Goal: Task Accomplishment & Management: Manage account settings

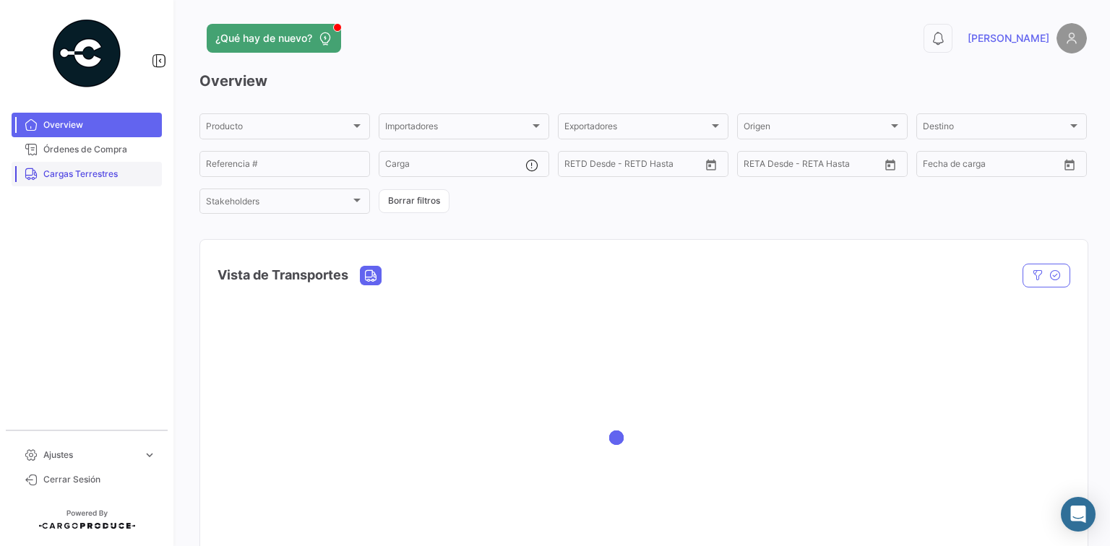
click at [112, 162] on link "Cargas Terrestres" at bounding box center [87, 174] width 150 height 25
click at [119, 147] on span "Órdenes de Compra" at bounding box center [99, 149] width 113 height 13
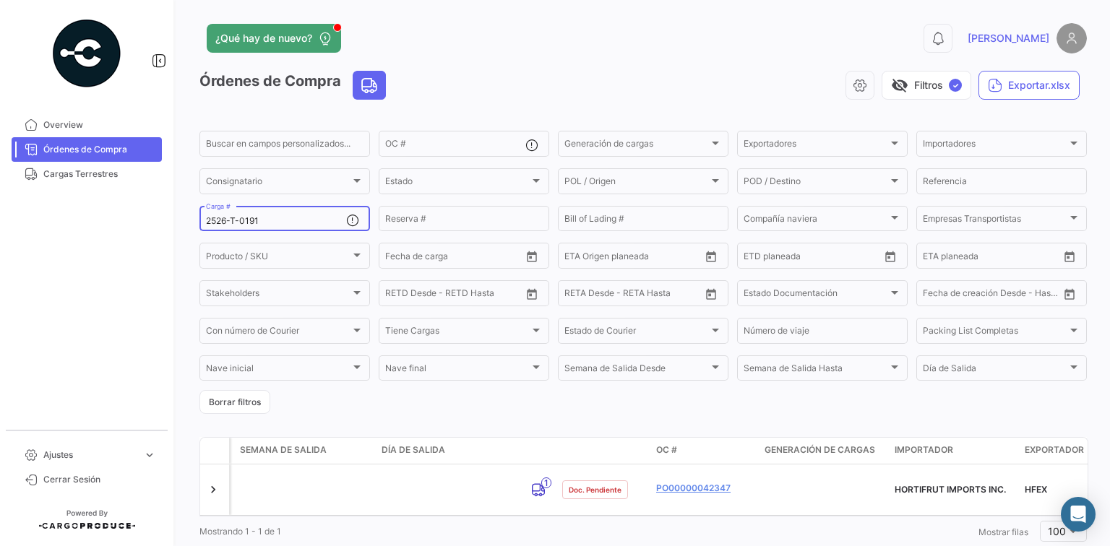
click at [256, 226] on input "2526-T-0191" at bounding box center [276, 221] width 140 height 10
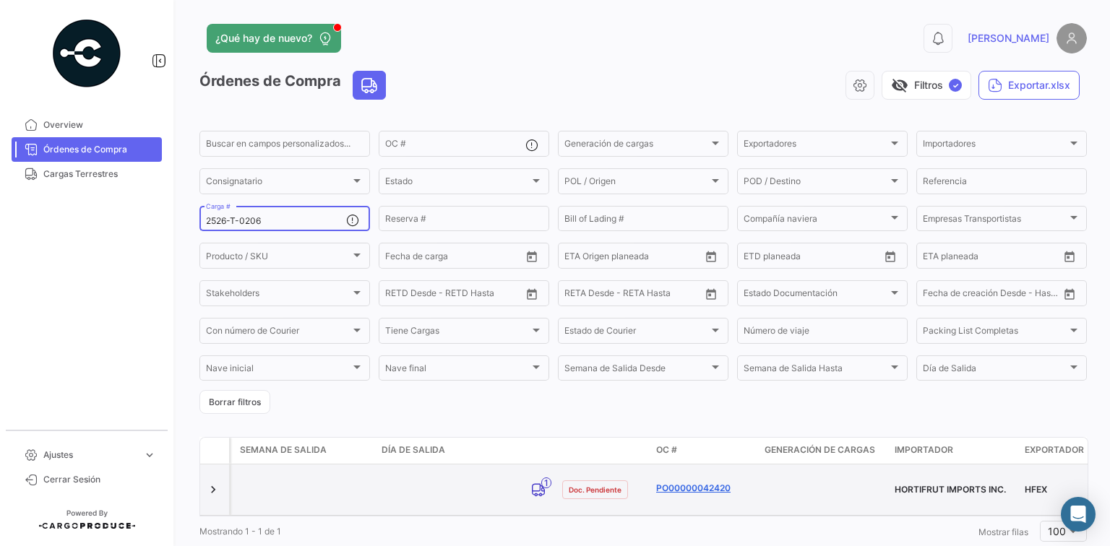
type input "2526-T-0206"
click at [704, 486] on link "PO00000042420" at bounding box center [704, 488] width 97 height 13
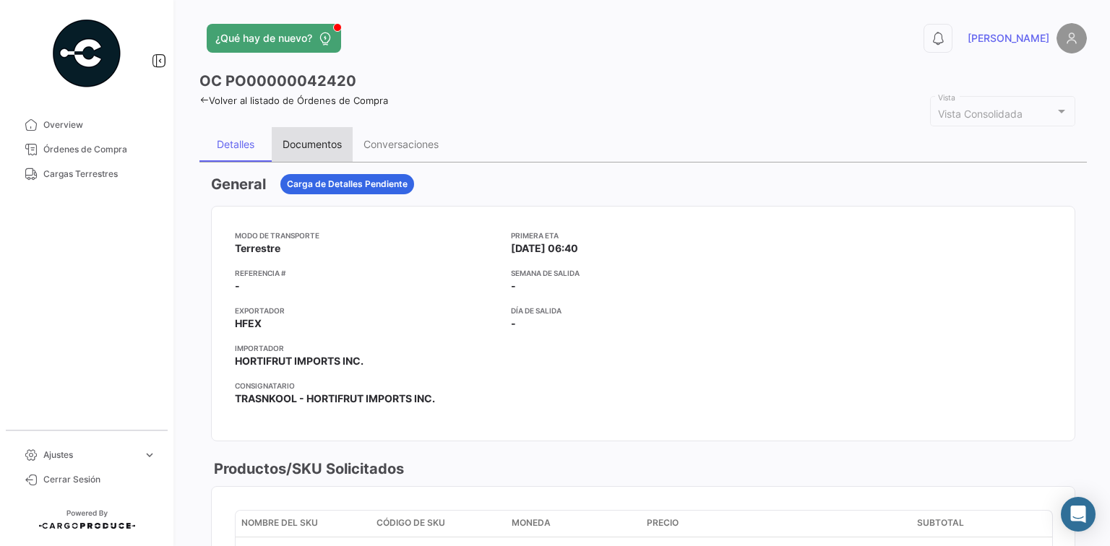
click at [338, 150] on div "Documentos" at bounding box center [312, 144] width 81 height 35
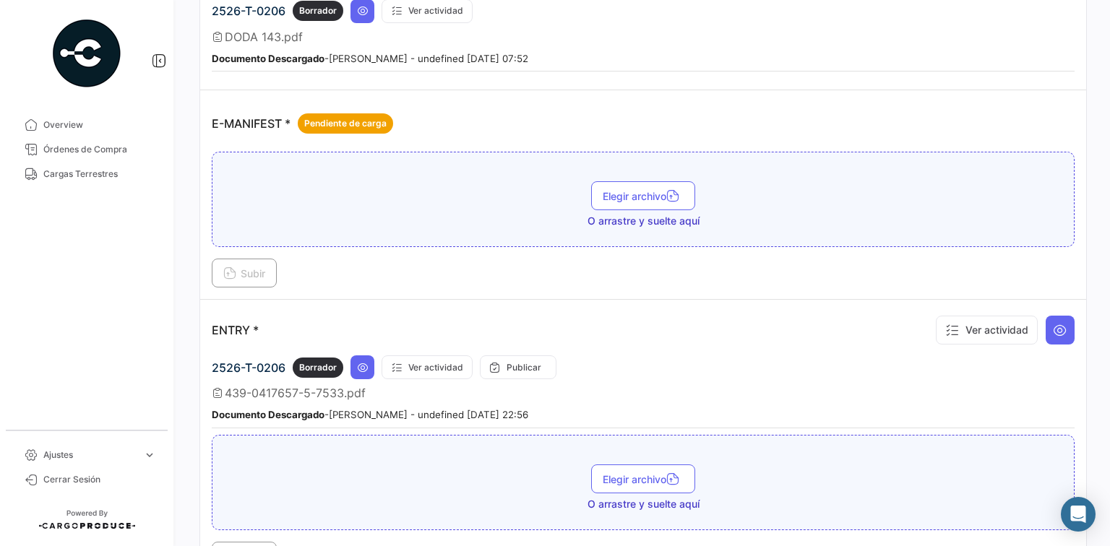
scroll to position [925, 0]
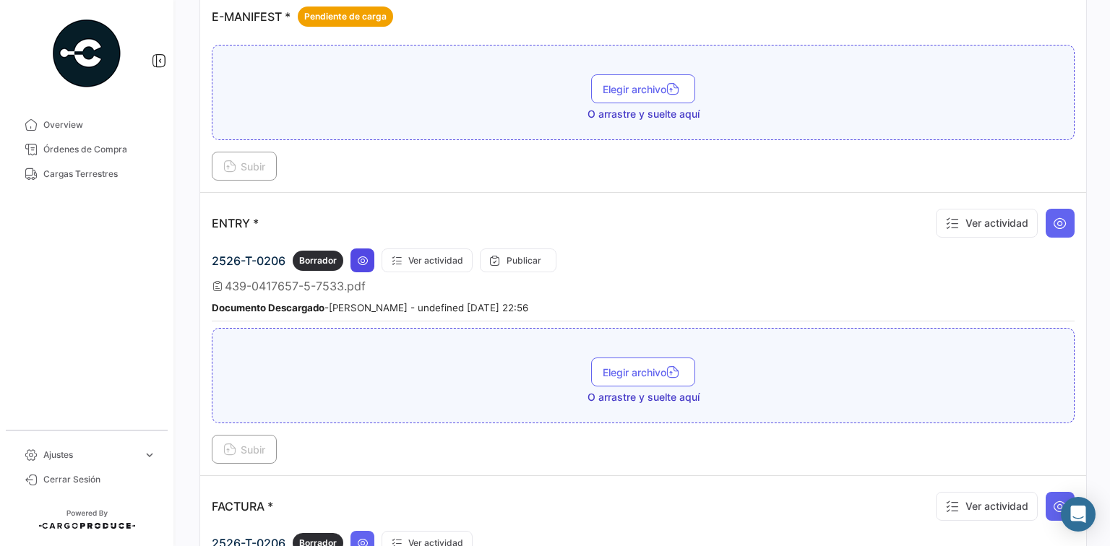
click at [364, 255] on icon at bounding box center [363, 261] width 12 height 12
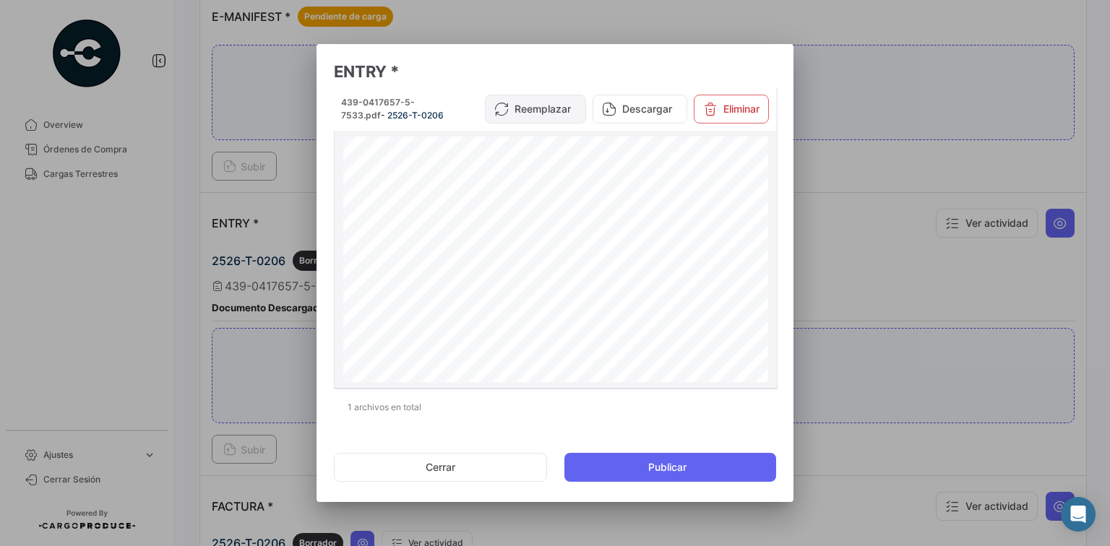
click at [523, 116] on button "Reemplazar" at bounding box center [535, 109] width 101 height 29
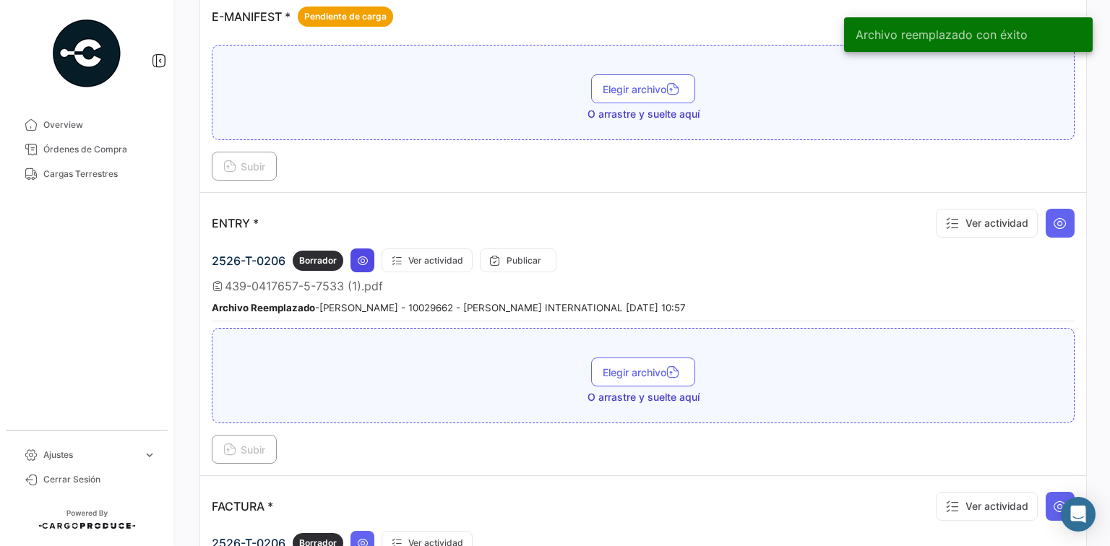
click at [359, 255] on icon at bounding box center [363, 261] width 12 height 12
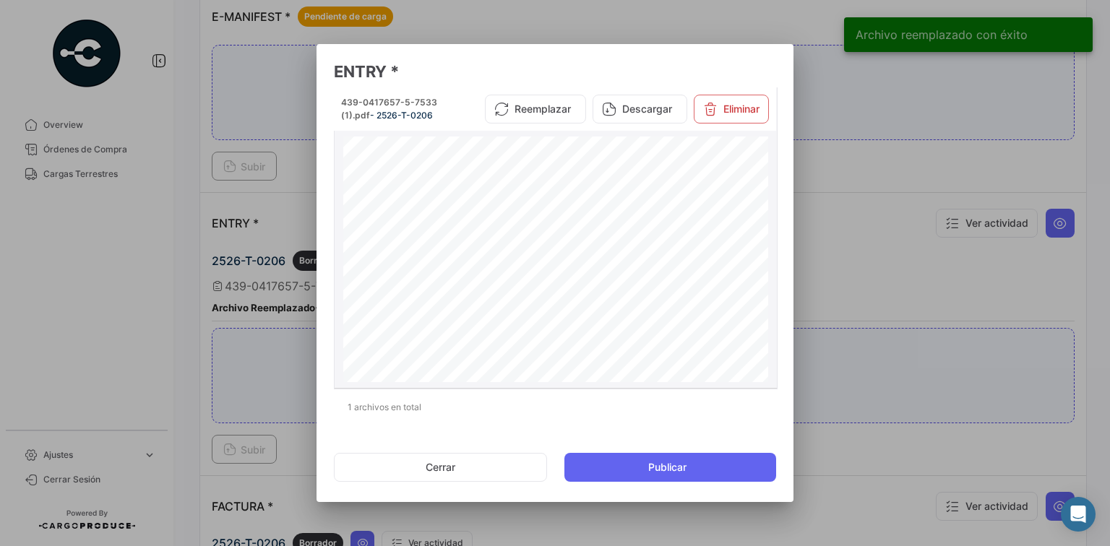
scroll to position [116, 0]
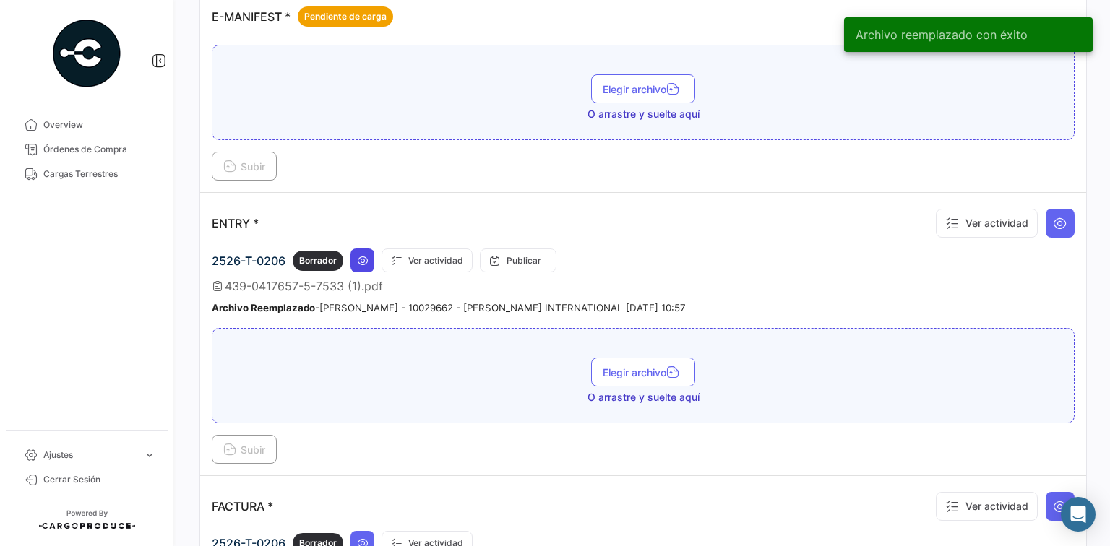
click at [356, 254] on button at bounding box center [363, 261] width 24 height 24
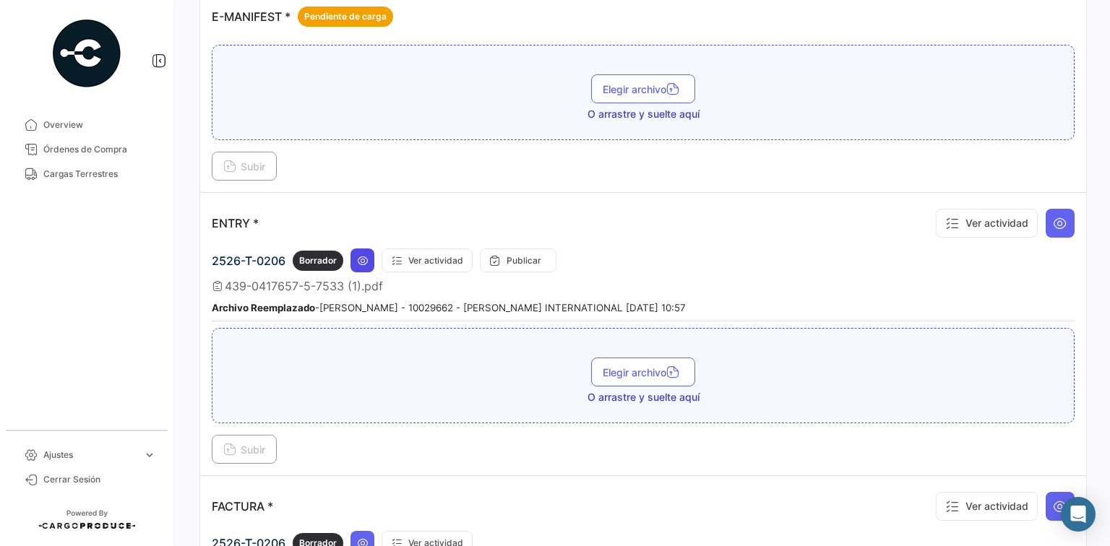
click at [359, 255] on icon at bounding box center [363, 261] width 12 height 12
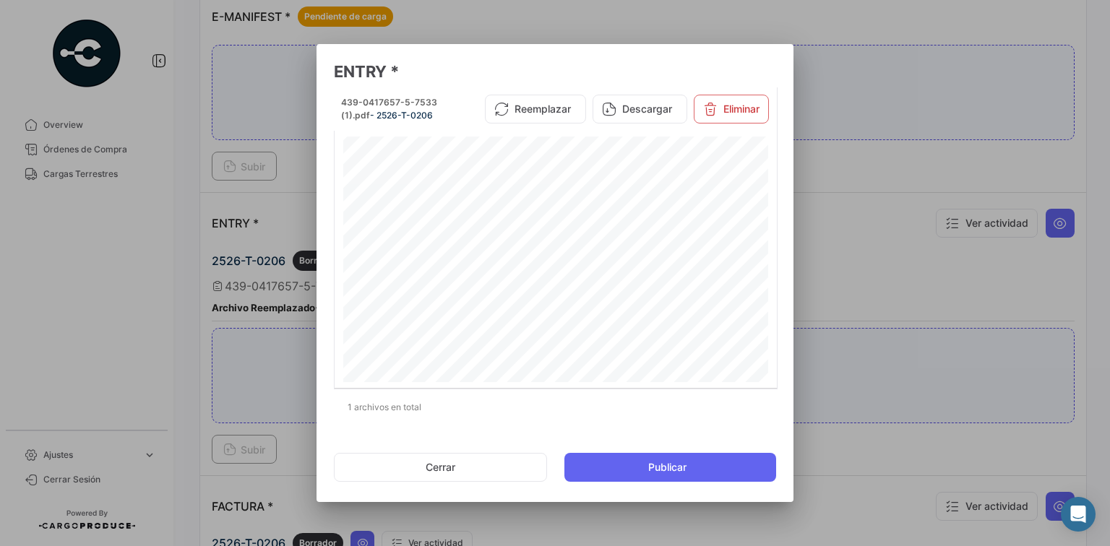
click at [803, 223] on div at bounding box center [555, 273] width 1110 height 546
